Goal: Task Accomplishment & Management: Manage account settings

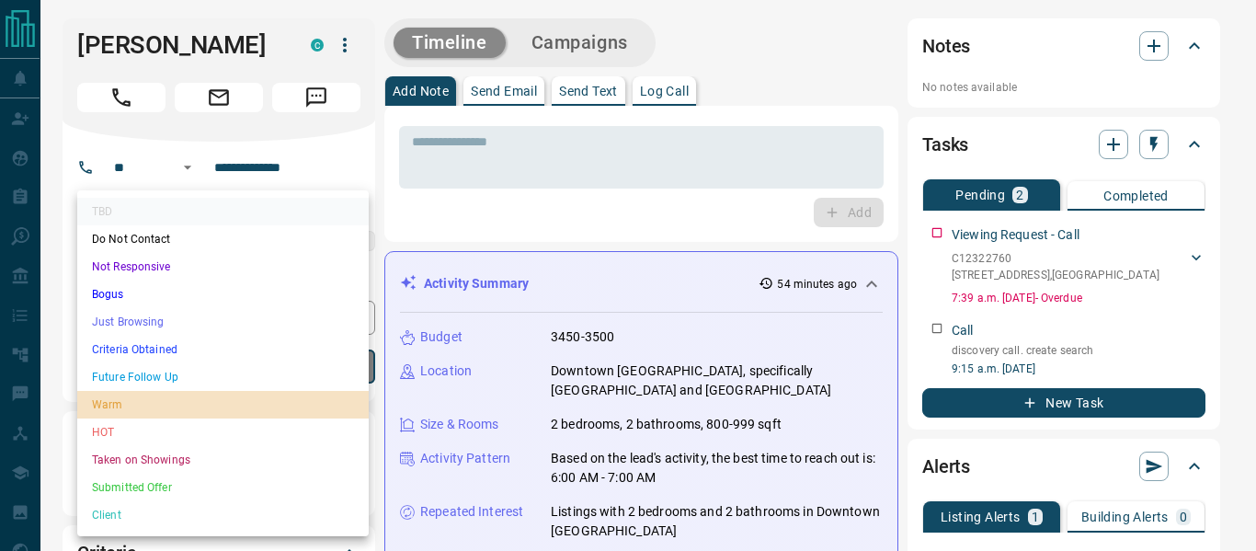
click at [104, 406] on li "Warm" at bounding box center [222, 405] width 291 height 28
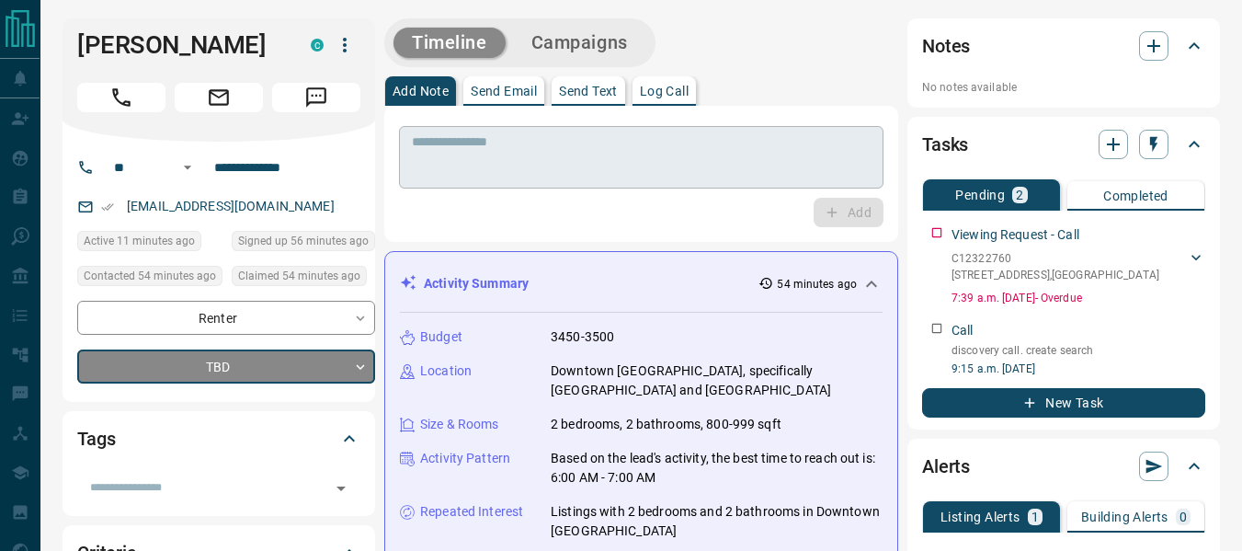
click at [569, 148] on textarea at bounding box center [641, 157] width 459 height 47
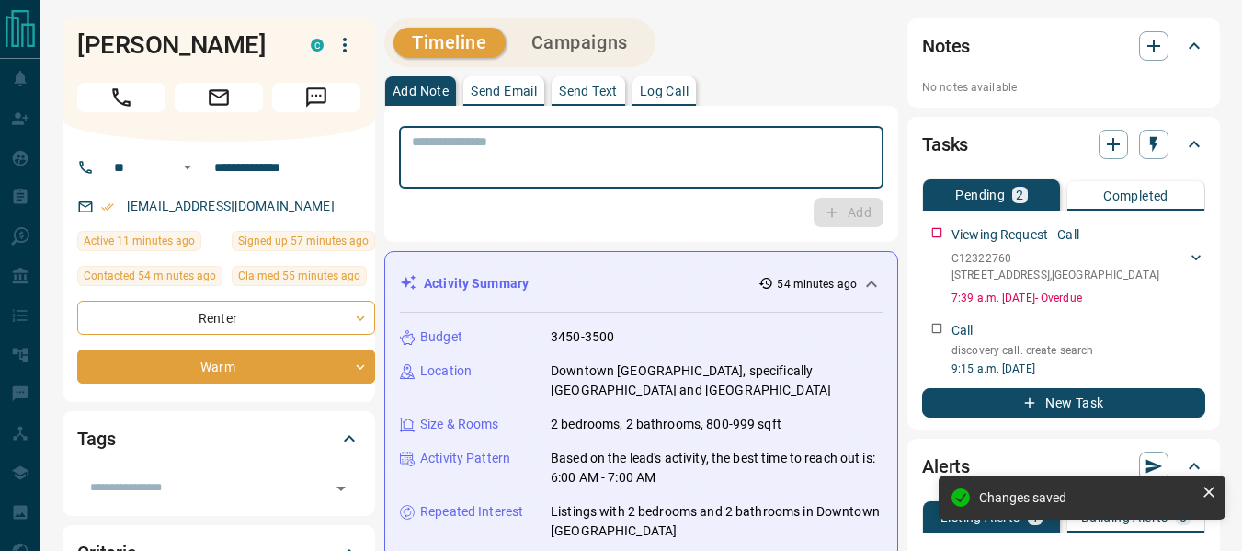
type input "*"
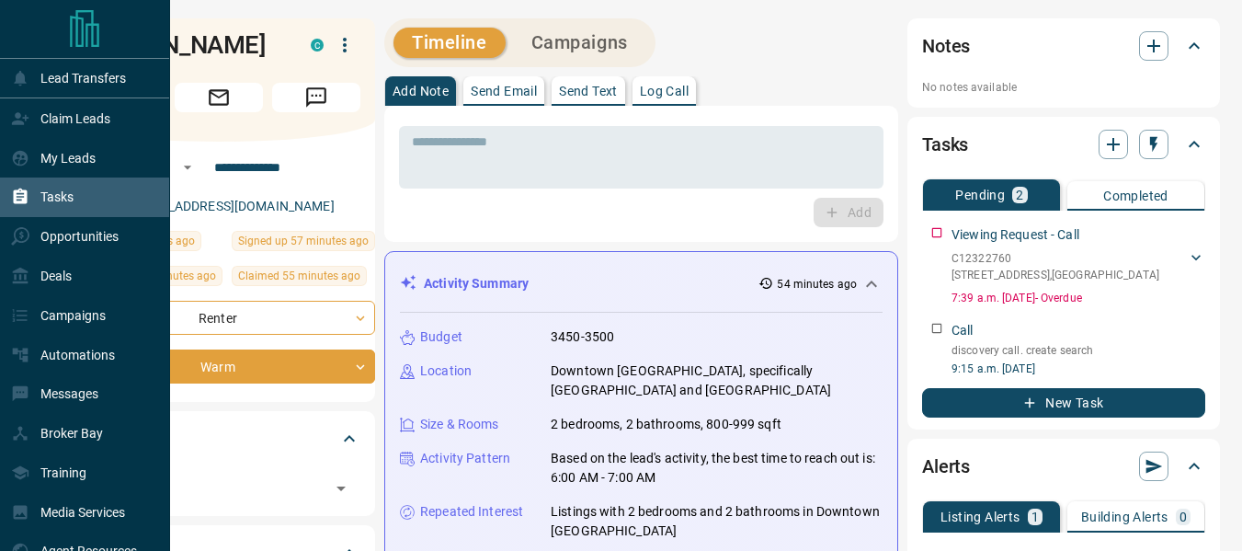
click at [37, 199] on div "Tasks" at bounding box center [42, 197] width 63 height 30
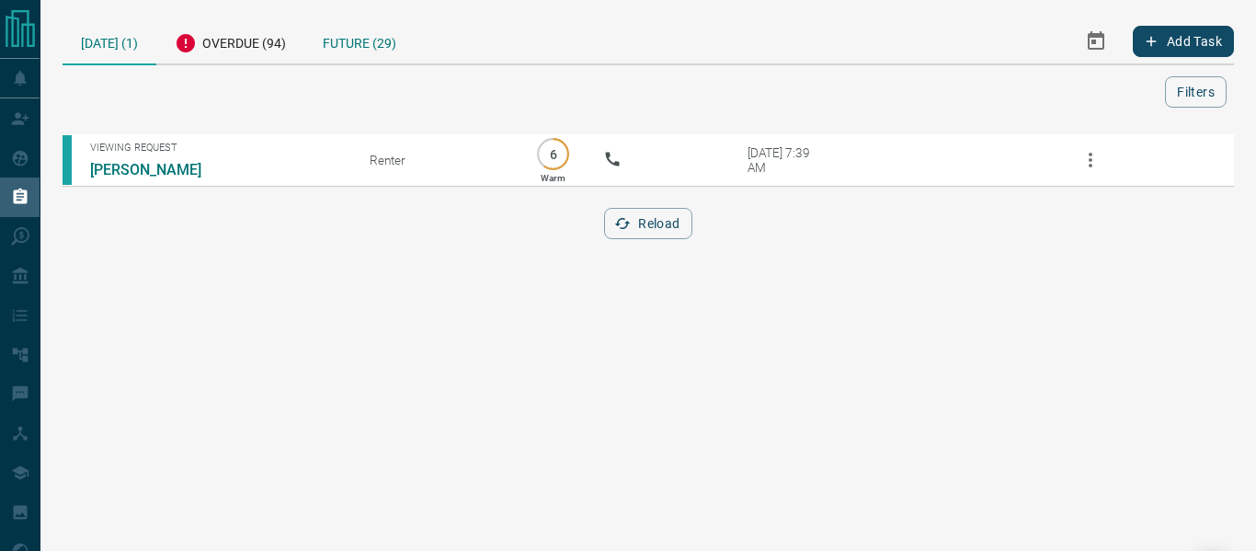
click at [330, 42] on div "Future (29)" at bounding box center [359, 40] width 110 height 45
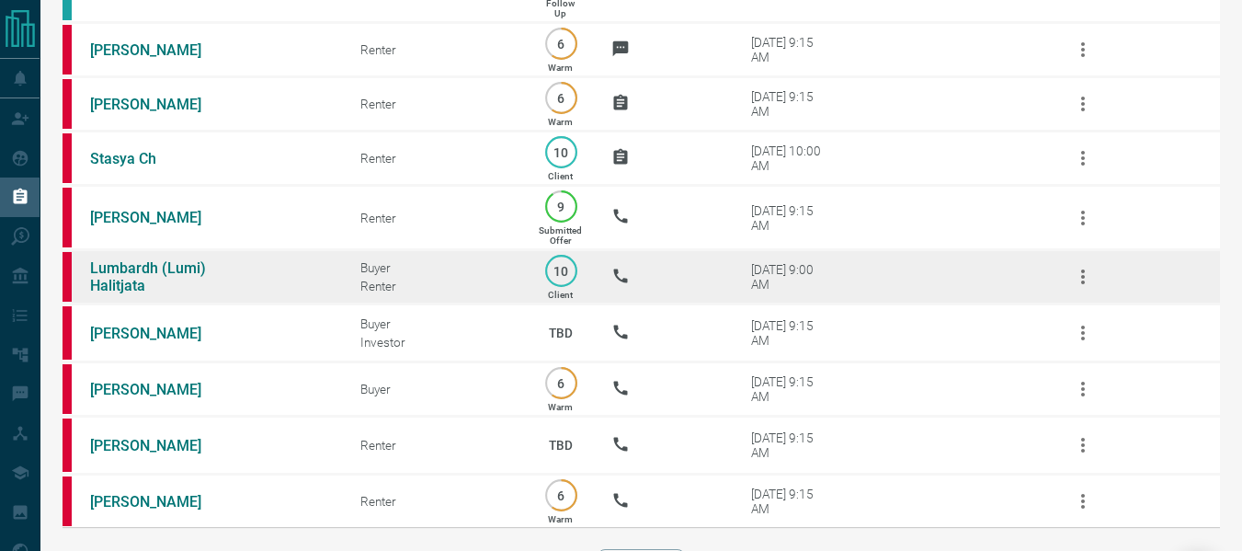
scroll to position [1723, 0]
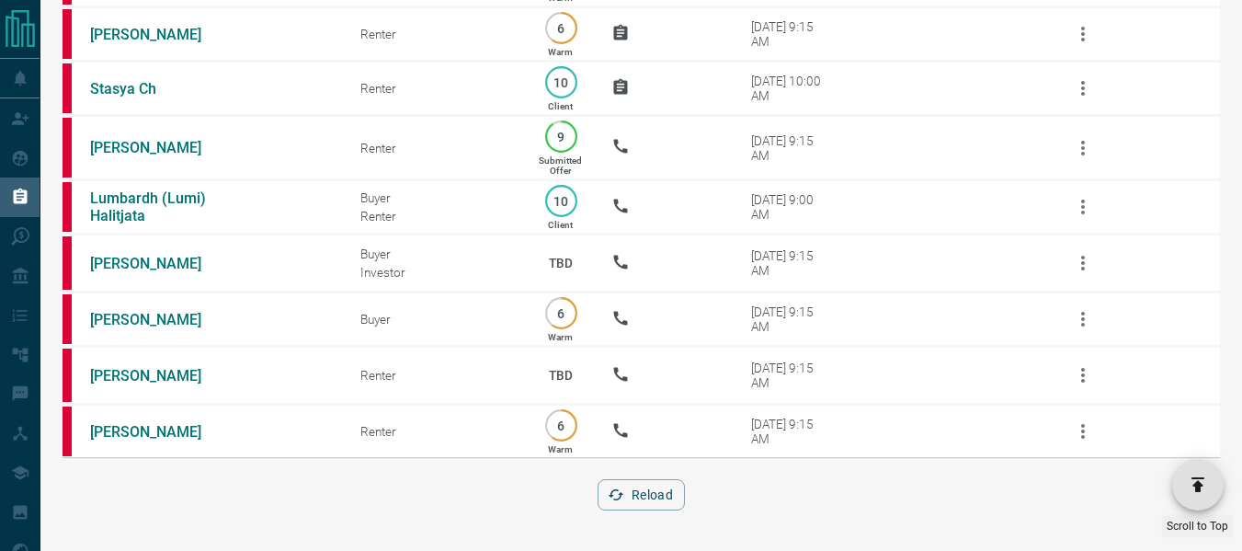
click at [1205, 485] on icon "button" at bounding box center [1198, 484] width 22 height 22
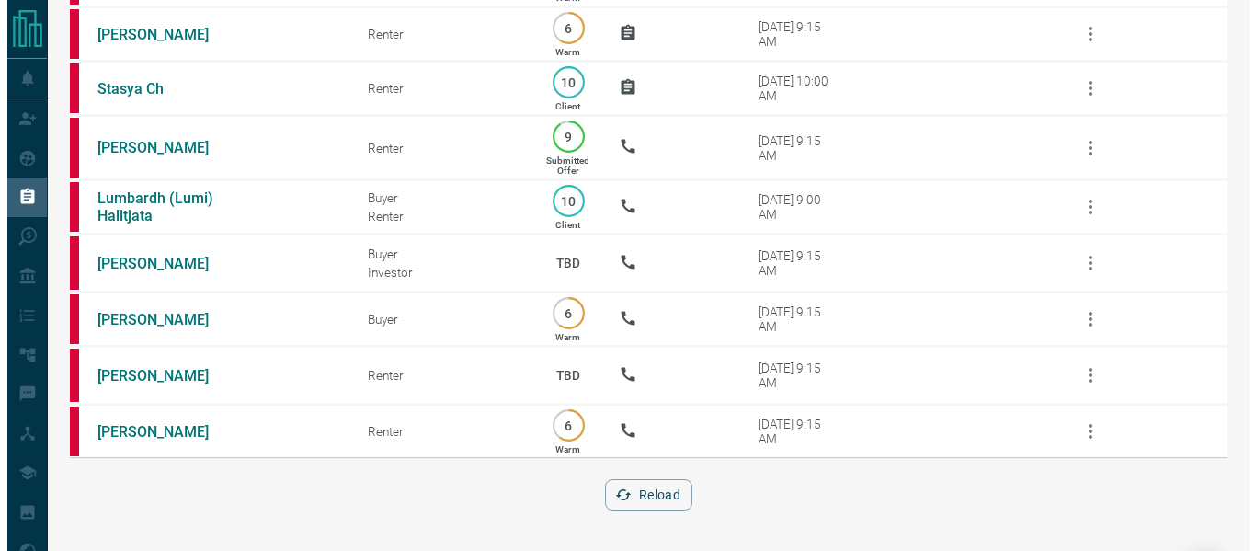
scroll to position [0, 0]
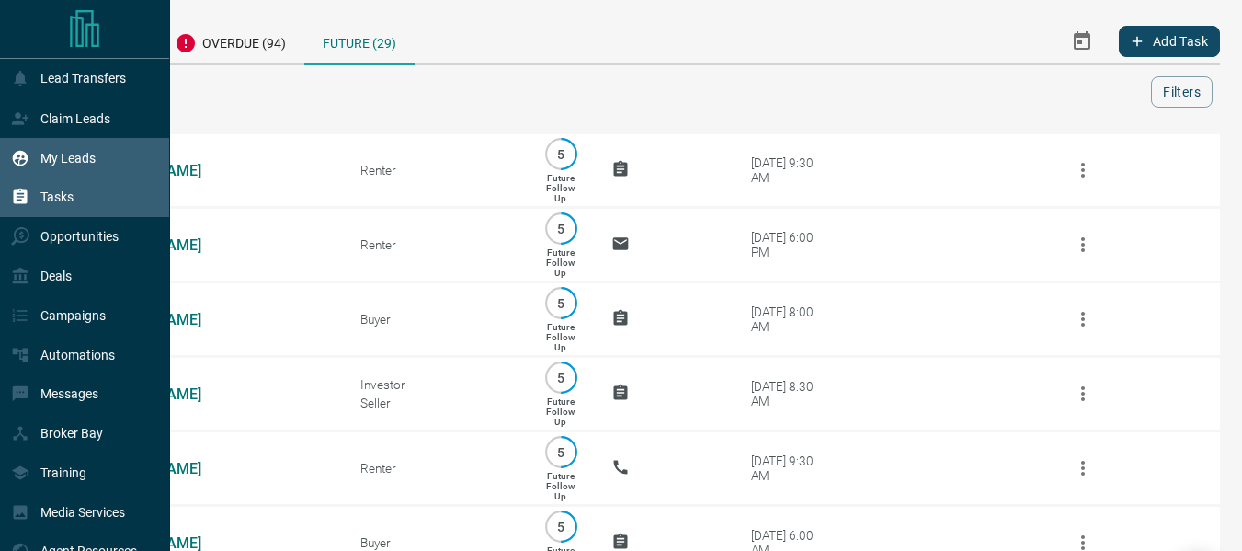
click at [36, 158] on div "My Leads" at bounding box center [53, 157] width 85 height 30
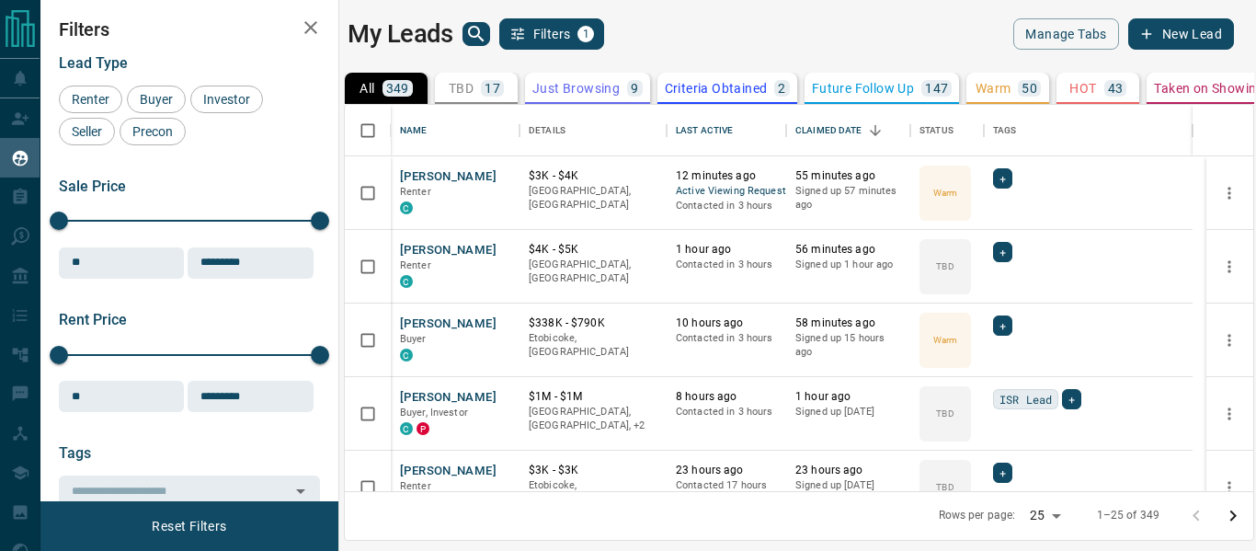
scroll to position [372, 894]
